Goal: Task Accomplishment & Management: Complete application form

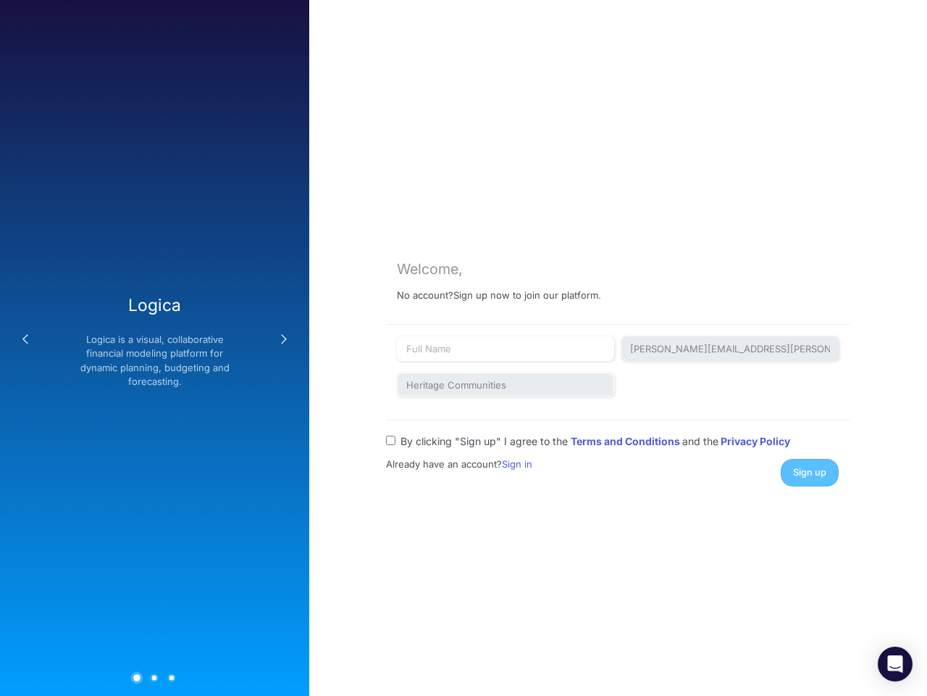
click at [25, 339] on button "Previous" at bounding box center [25, 339] width 29 height 29
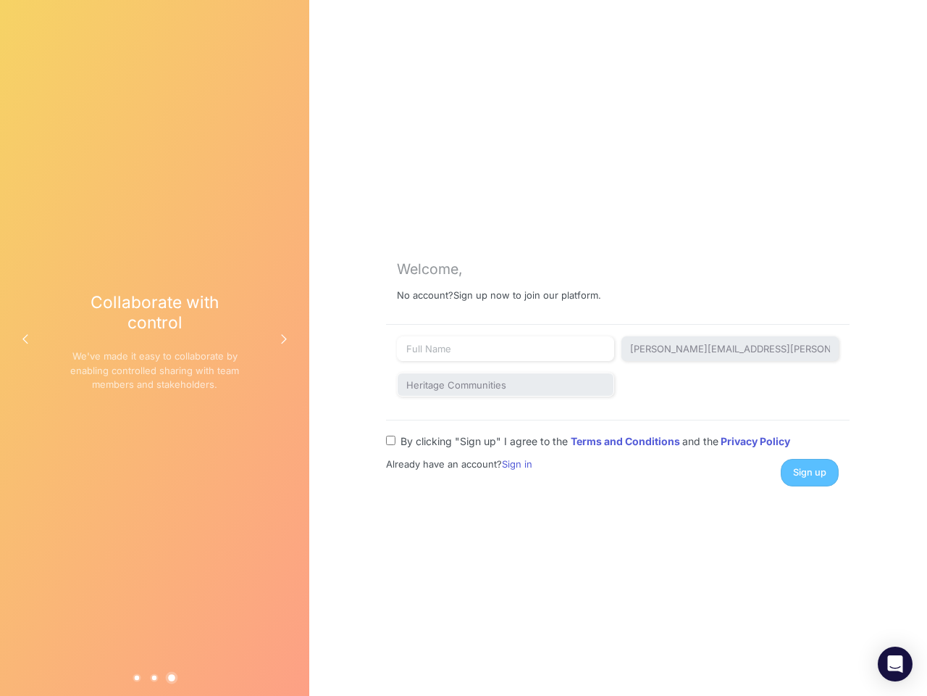
click at [154, 348] on div "Collaborate with control We've made it easy to collaborate by enabling controll…" at bounding box center [155, 347] width 170 height 111
click at [284, 339] on button "Next" at bounding box center [284, 339] width 29 height 29
click at [137, 677] on button "1" at bounding box center [137, 677] width 8 height 8
click at [154, 677] on button "2" at bounding box center [155, 677] width 8 height 8
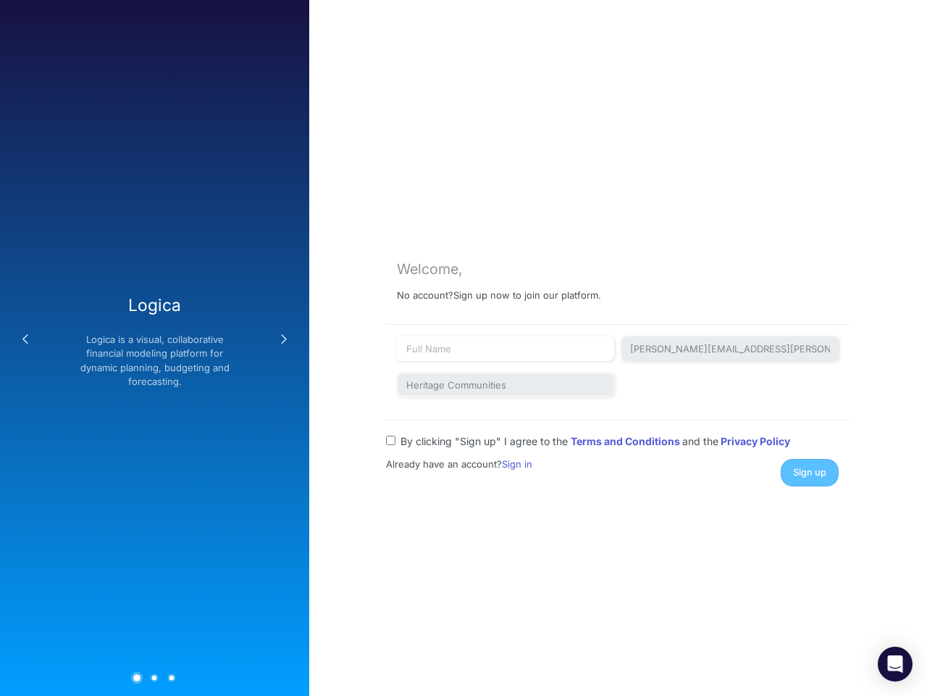
click at [172, 677] on button "3" at bounding box center [172, 677] width 8 height 8
click at [810, 472] on div "Sign up" at bounding box center [732, 472] width 238 height 27
click at [896, 664] on icon "Open Intercom Messenger" at bounding box center [895, 663] width 15 height 17
